Goal: Task Accomplishment & Management: Manage account settings

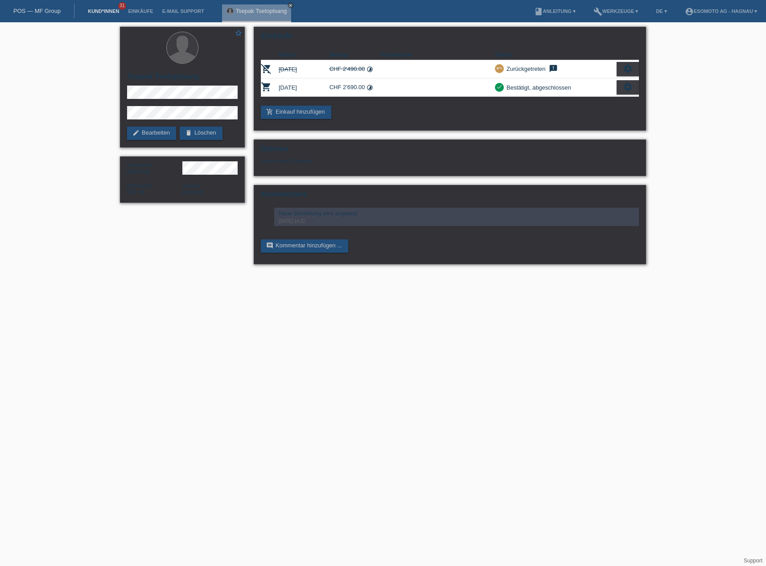
click at [107, 9] on link "Kund*innen" at bounding box center [103, 10] width 40 height 5
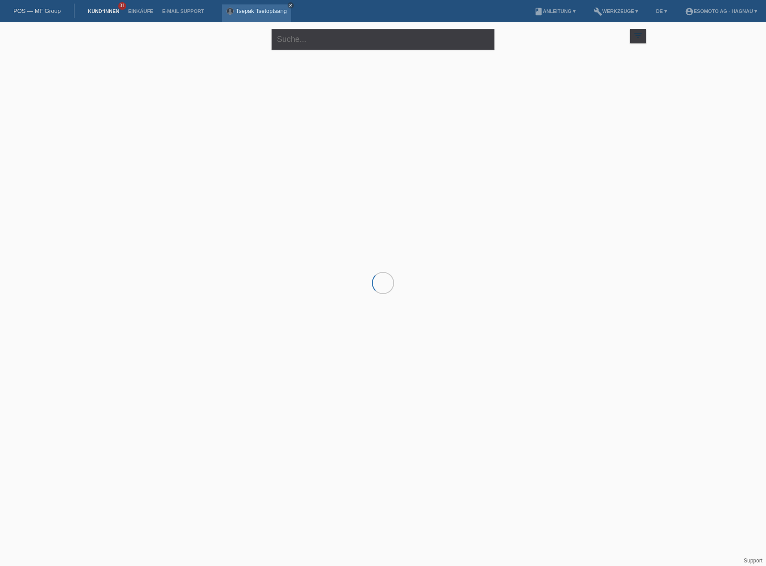
click at [291, 4] on icon "close" at bounding box center [291, 5] width 4 height 4
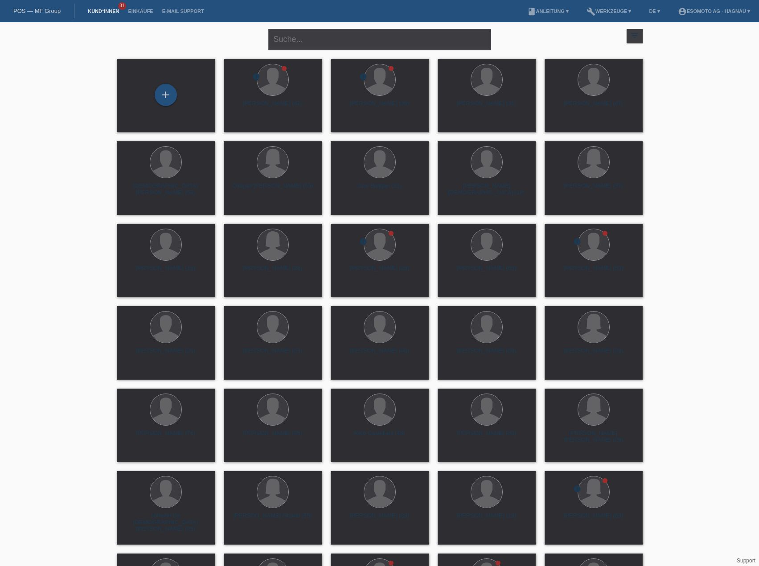
click at [385, 39] on input "text" at bounding box center [379, 39] width 223 height 21
click at [265, 100] on div "Muhamet Nuredini (42)" at bounding box center [273, 107] width 84 height 14
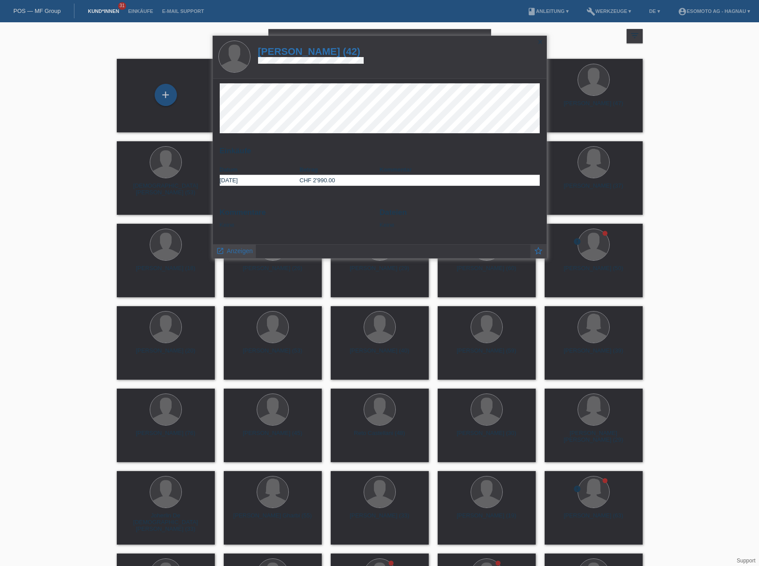
click at [243, 250] on span "Anzeigen" at bounding box center [240, 250] width 26 height 7
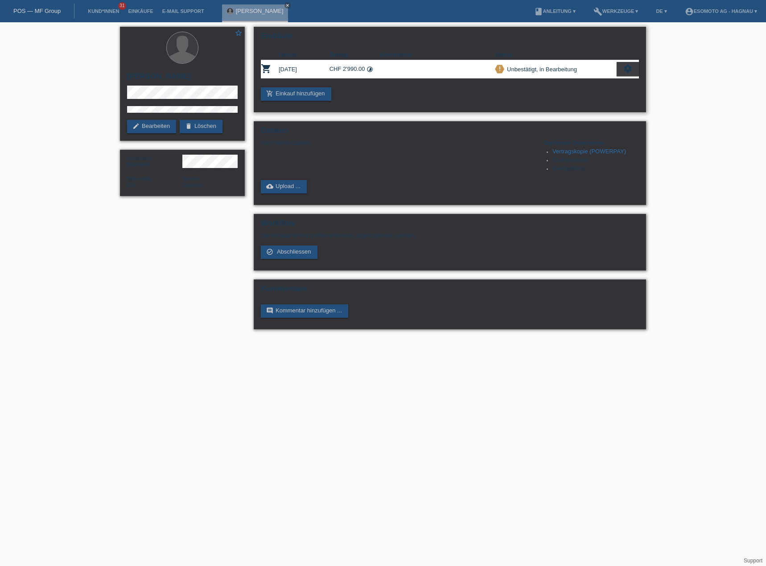
click at [410, 98] on div "add_shopping_cart Einkauf hinzufügen" at bounding box center [450, 93] width 378 height 13
click at [514, 96] on div "add_shopping_cart Einkauf hinzufügen" at bounding box center [450, 93] width 378 height 13
drag, startPoint x: 705, startPoint y: 143, endPoint x: 472, endPoint y: 1, distance: 273.6
click at [705, 142] on div "star_border Muhamet Nuredini edit Bearbeiten delete Löschen Geschlecht Männlich…" at bounding box center [383, 180] width 766 height 316
click at [407, 100] on div "add_shopping_cart Einkauf hinzufügen" at bounding box center [450, 93] width 378 height 13
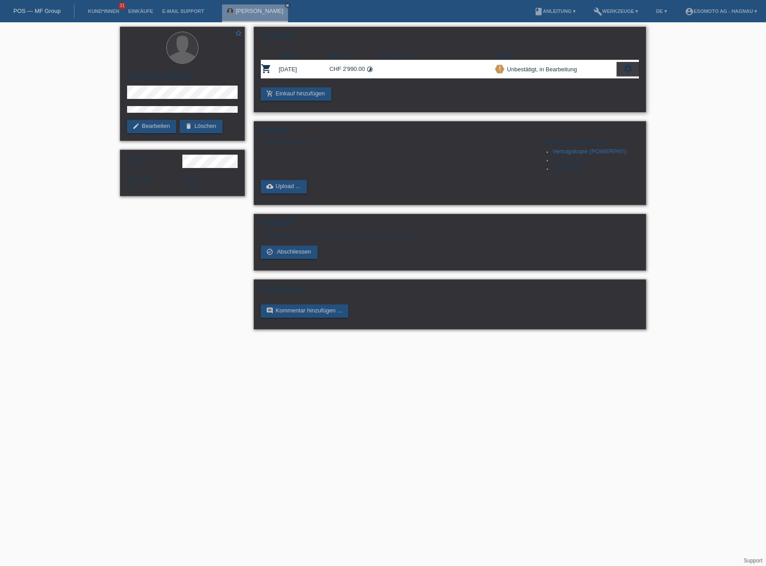
click at [625, 69] on icon "settings" at bounding box center [628, 69] width 10 height 10
click at [688, 155] on div "star_border Muhamet Nuredini edit Bearbeiten delete Löschen Geschlecht Männlich…" at bounding box center [383, 180] width 766 height 316
drag, startPoint x: 197, startPoint y: 75, endPoint x: 128, endPoint y: 80, distance: 68.8
click at [128, 80] on h2 "[PERSON_NAME]" at bounding box center [182, 78] width 111 height 13
copy h2 "[PERSON_NAME]"
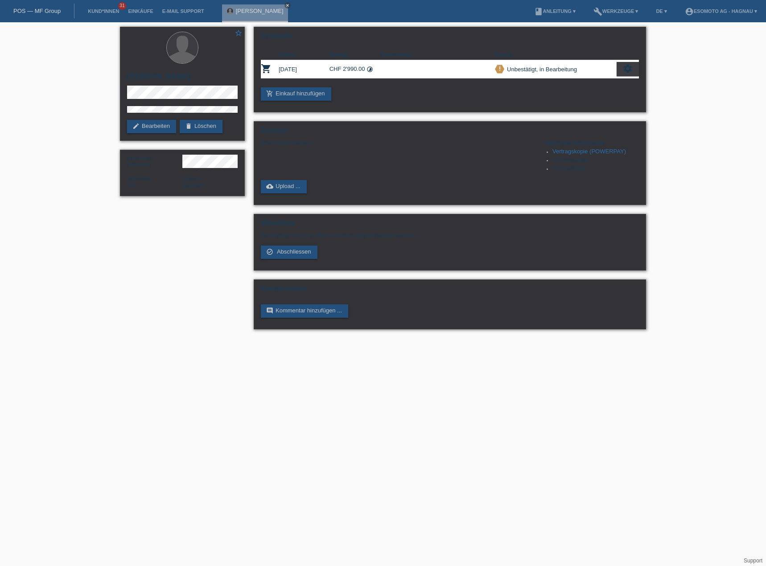
drag, startPoint x: 129, startPoint y: 341, endPoint x: 148, endPoint y: 324, distance: 25.9
click at [130, 338] on html "POS — MF Group Kund*innen 31 Einkäufe E-Mail Support Muhamet Nuredini close" at bounding box center [383, 169] width 766 height 338
click at [126, 89] on div "star_border [PERSON_NAME] edit Bearbeiten delete Löschen" at bounding box center [182, 84] width 125 height 114
click at [180, 100] on div "star_border [PERSON_NAME] edit Bearbeiten delete Löschen" at bounding box center [182, 84] width 125 height 114
click at [157, 126] on link "edit Bearbeiten" at bounding box center [151, 126] width 49 height 13
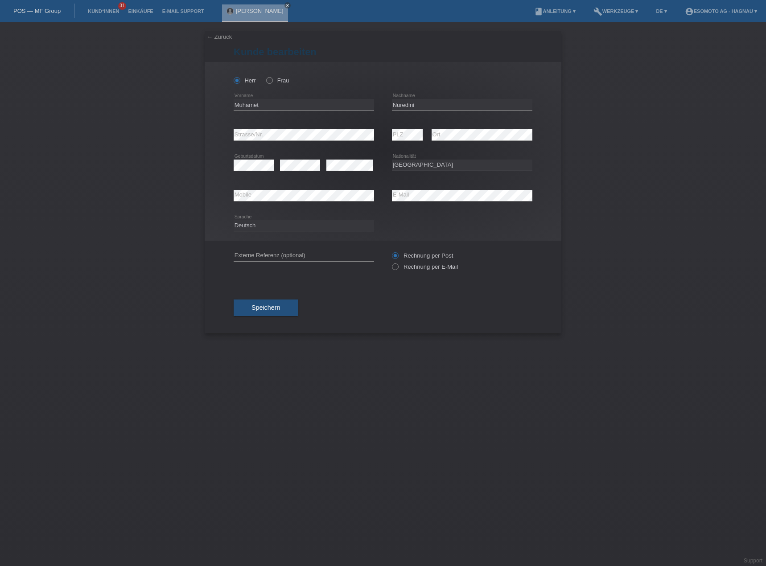
select select "CH"
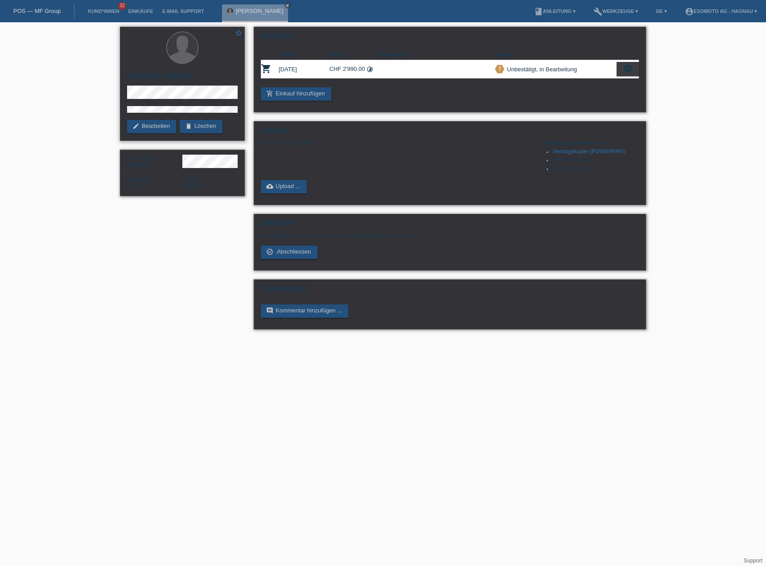
drag, startPoint x: 203, startPoint y: 71, endPoint x: 139, endPoint y: 73, distance: 63.8
click at [124, 74] on div "star_border [PERSON_NAME] edit Bearbeiten delete Löschen" at bounding box center [182, 84] width 125 height 114
